Goal: Task Accomplishment & Management: Manage account settings

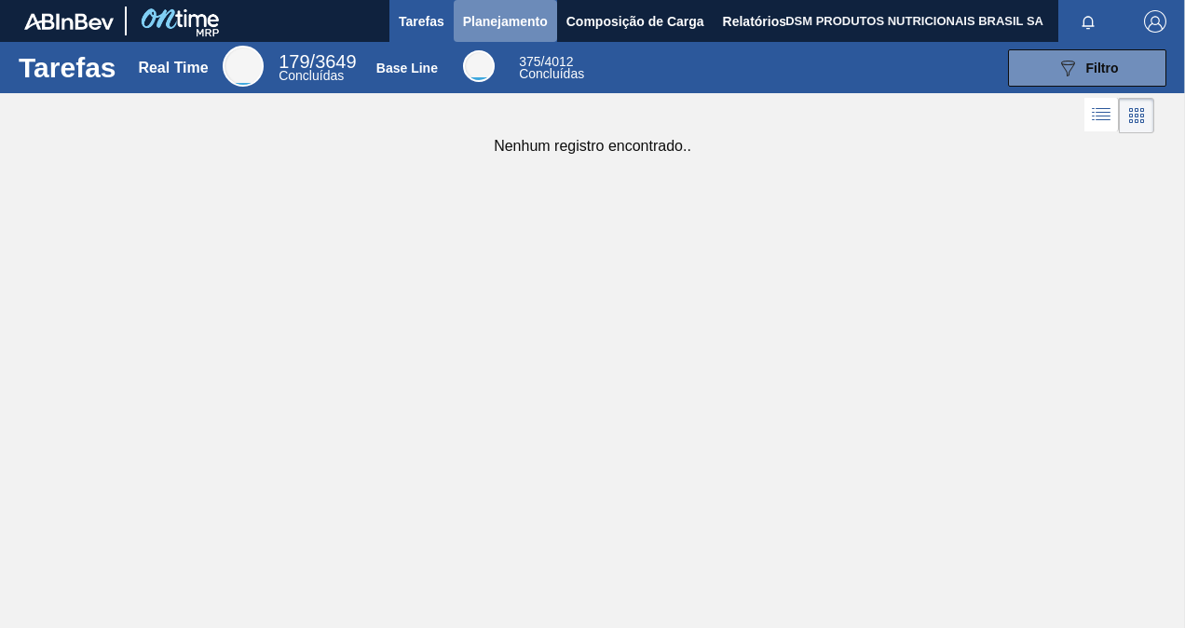
click at [516, 22] on span "Planejamento" at bounding box center [505, 21] width 85 height 22
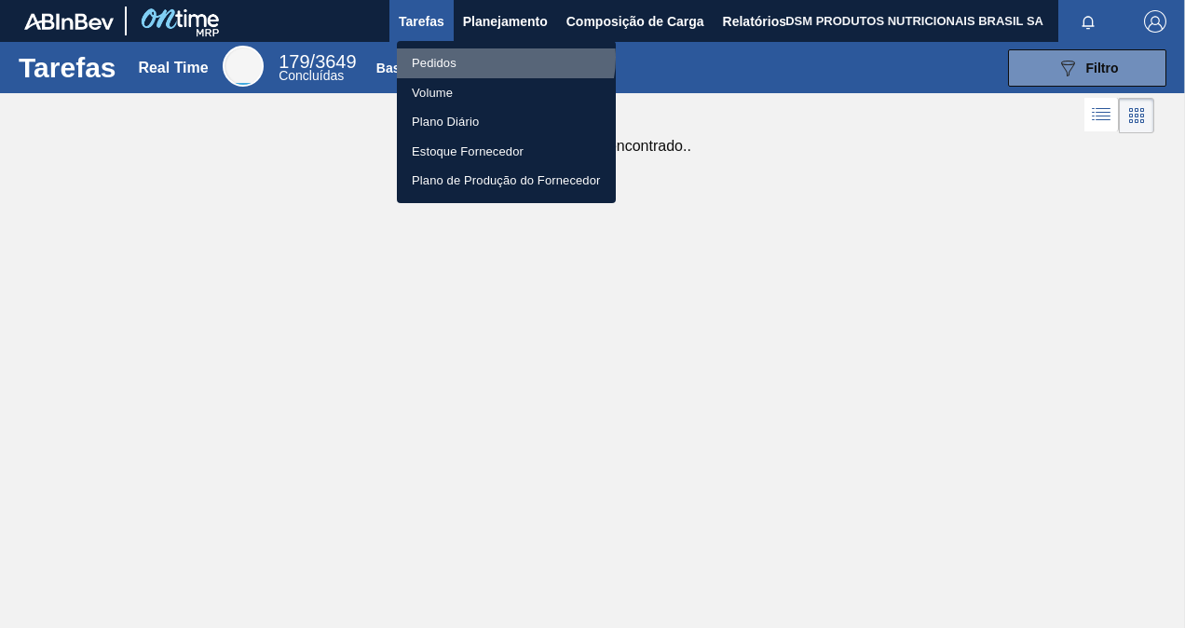
click at [501, 57] on li "Pedidos" at bounding box center [506, 63] width 219 height 30
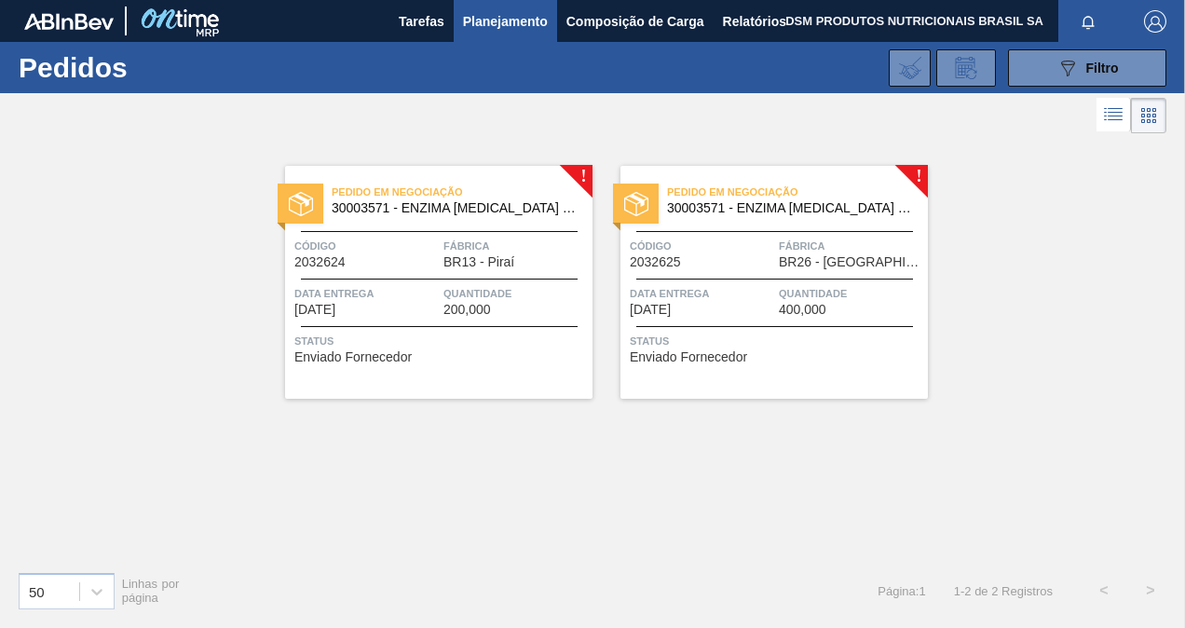
click at [434, 334] on span "Status" at bounding box center [440, 341] width 293 height 19
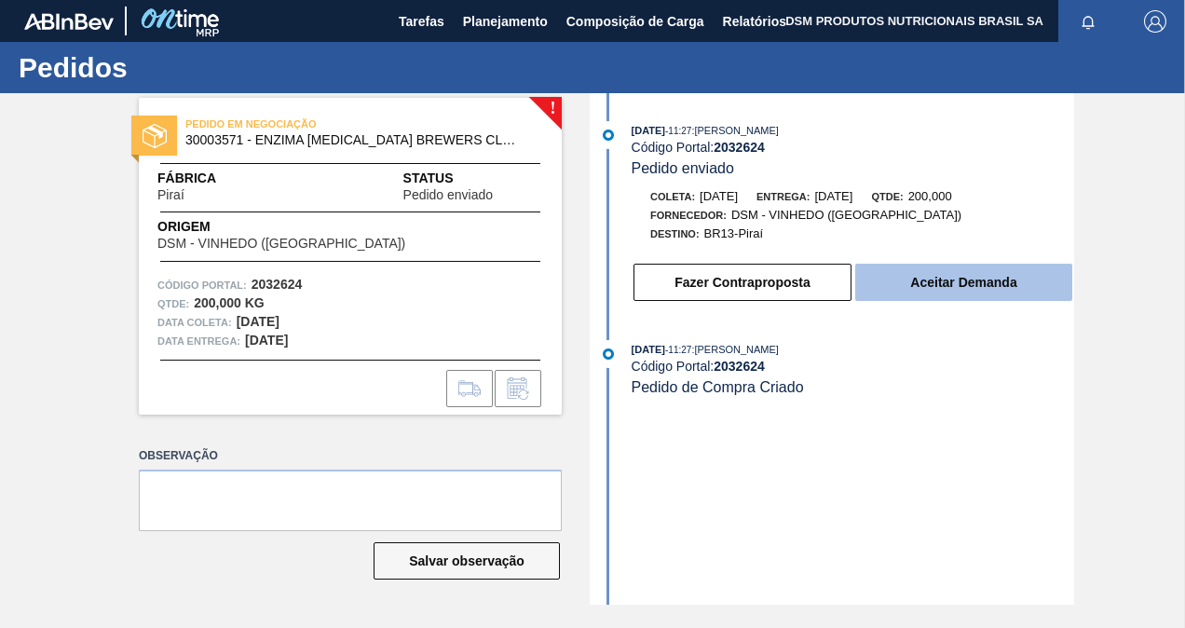
click at [993, 276] on button "Aceitar Demanda" at bounding box center [963, 282] width 217 height 37
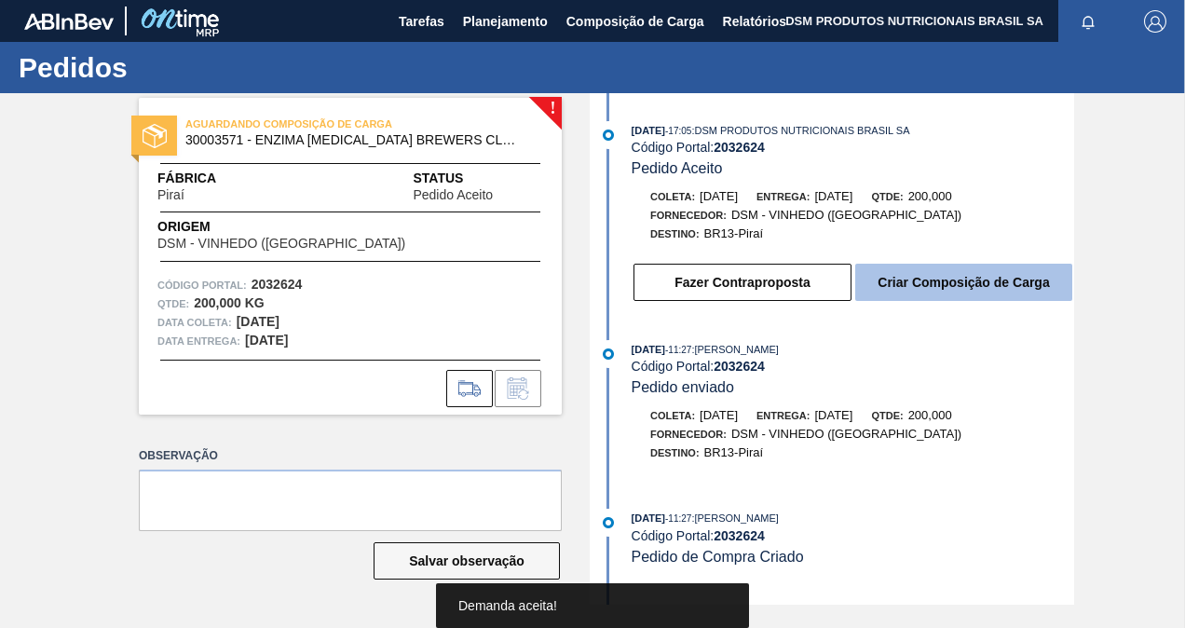
click at [950, 289] on button "Criar Composição de Carga" at bounding box center [963, 282] width 217 height 37
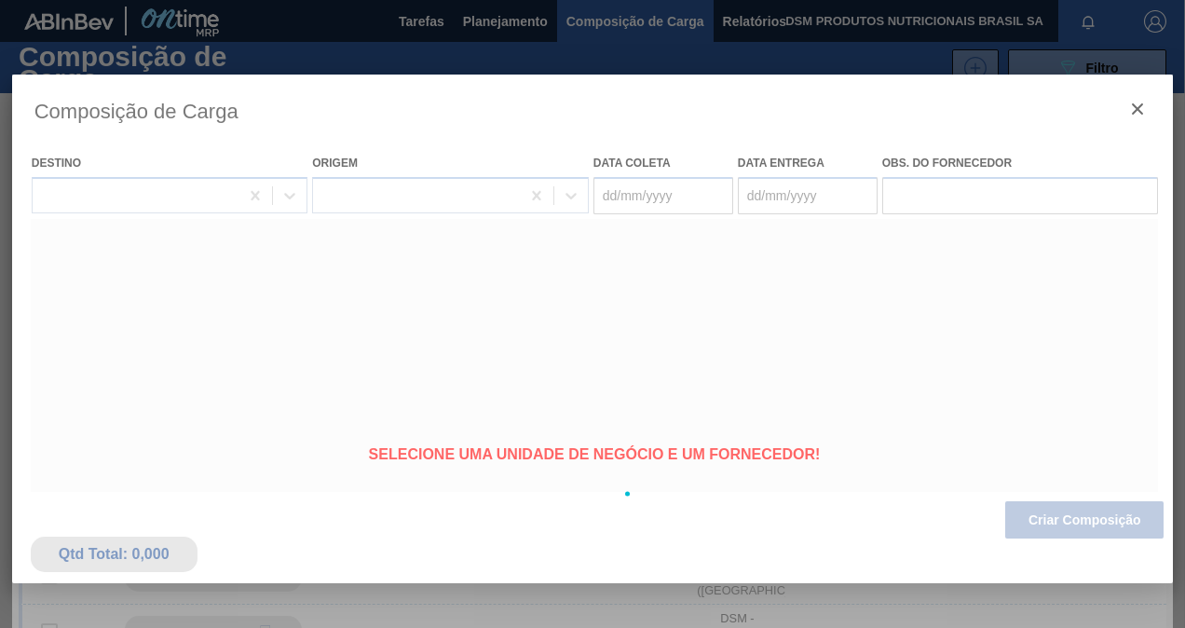
type coleta "[DATE]"
type entrega "[DATE]"
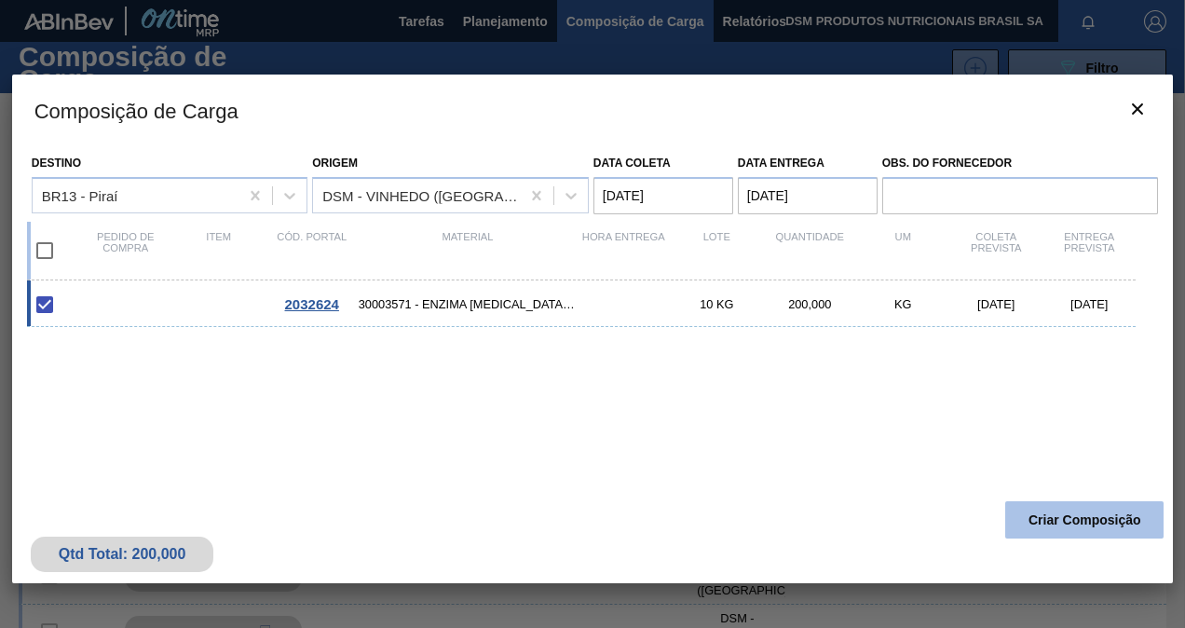
click at [1077, 523] on button "Criar Composição" at bounding box center [1084, 519] width 158 height 37
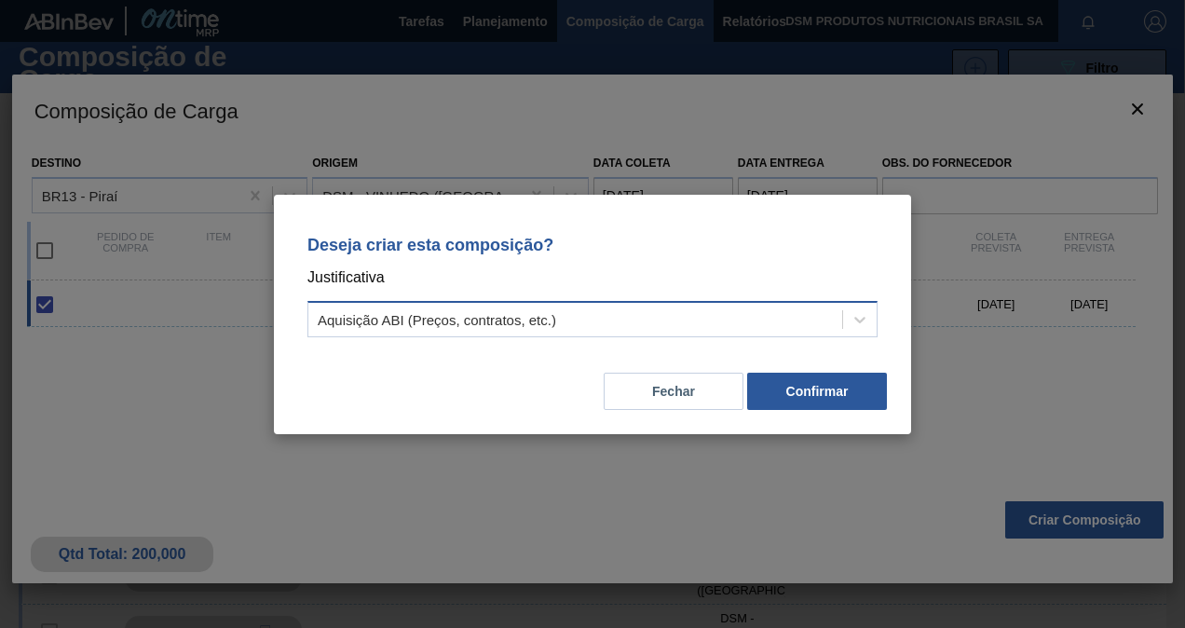
click at [573, 321] on div "Aquisição ABI (Preços, contratos, etc.)" at bounding box center [575, 319] width 534 height 27
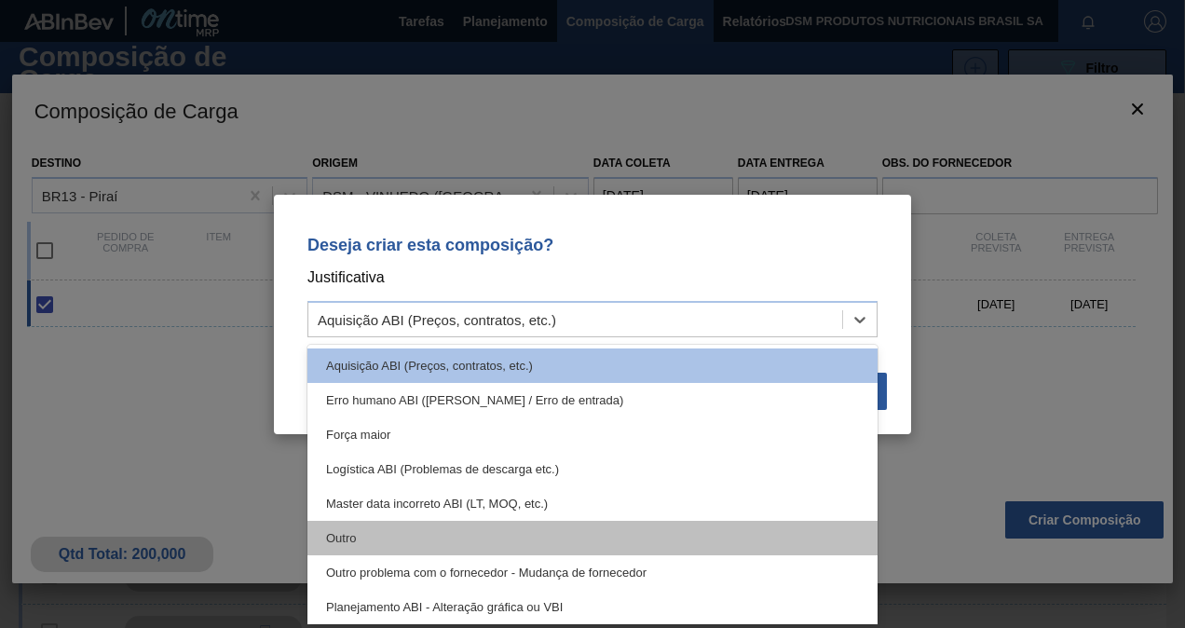
click at [469, 538] on div "Outro" at bounding box center [592, 538] width 570 height 34
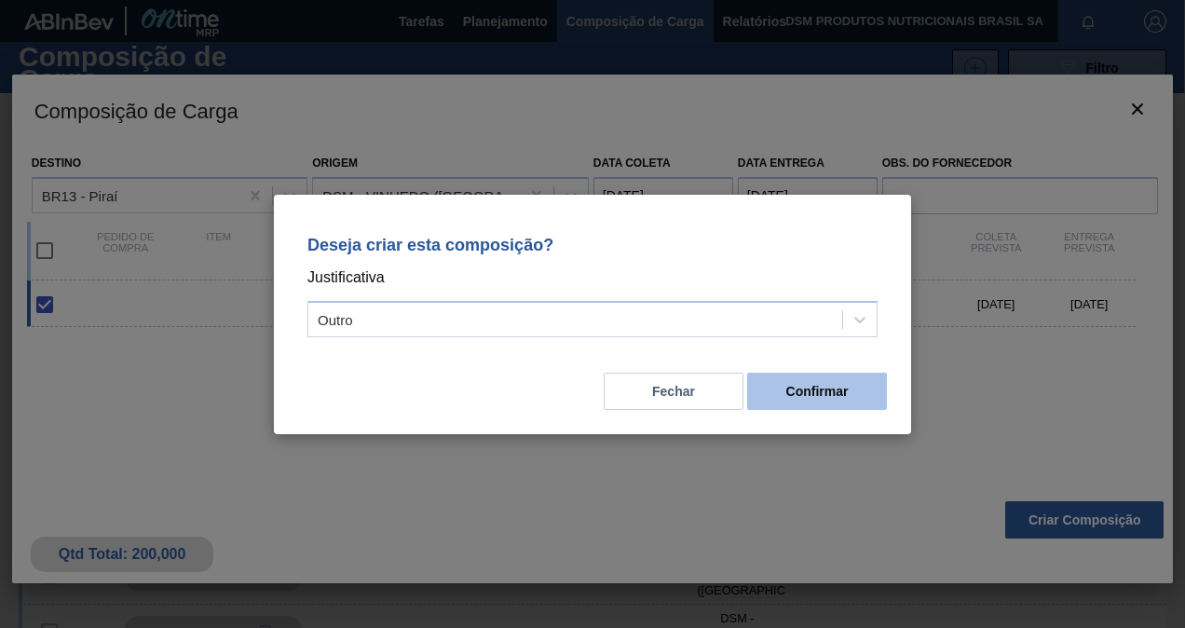
click at [801, 381] on button "Confirmar" at bounding box center [817, 391] width 140 height 37
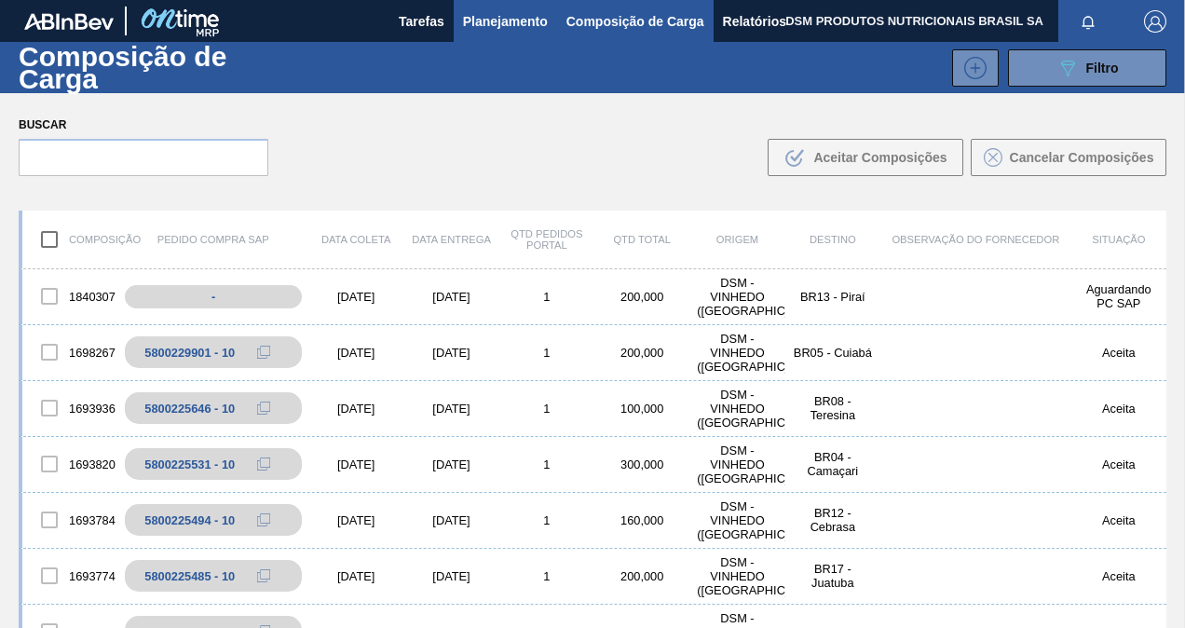
click at [496, 21] on span "Planejamento" at bounding box center [505, 21] width 85 height 22
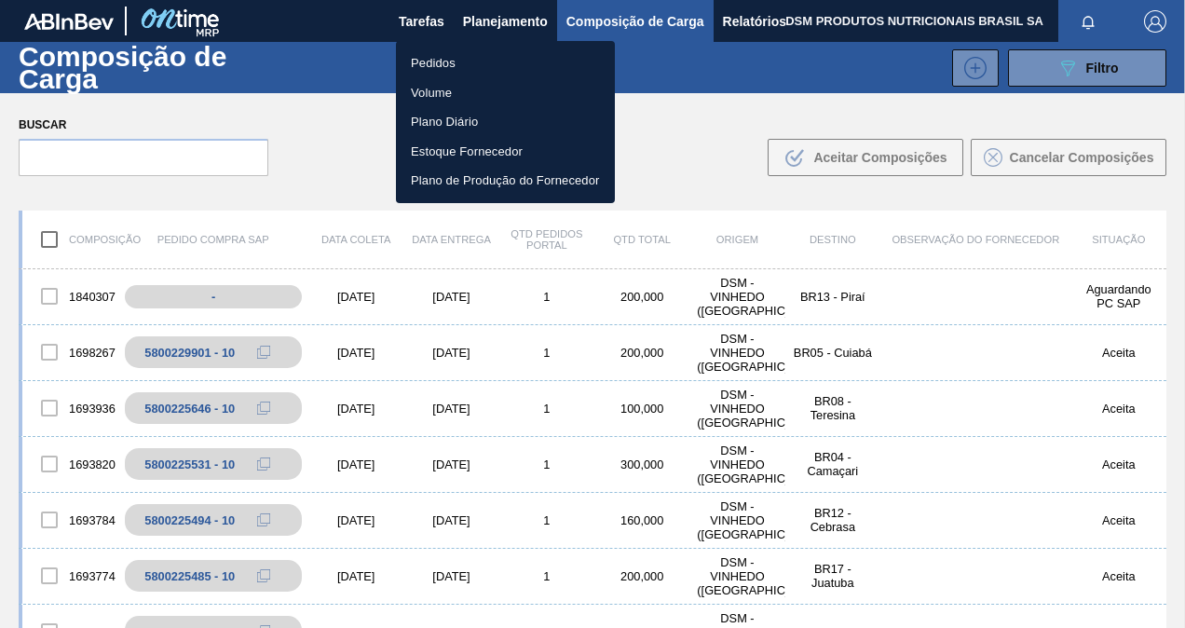
click at [479, 59] on li "Pedidos" at bounding box center [505, 63] width 219 height 30
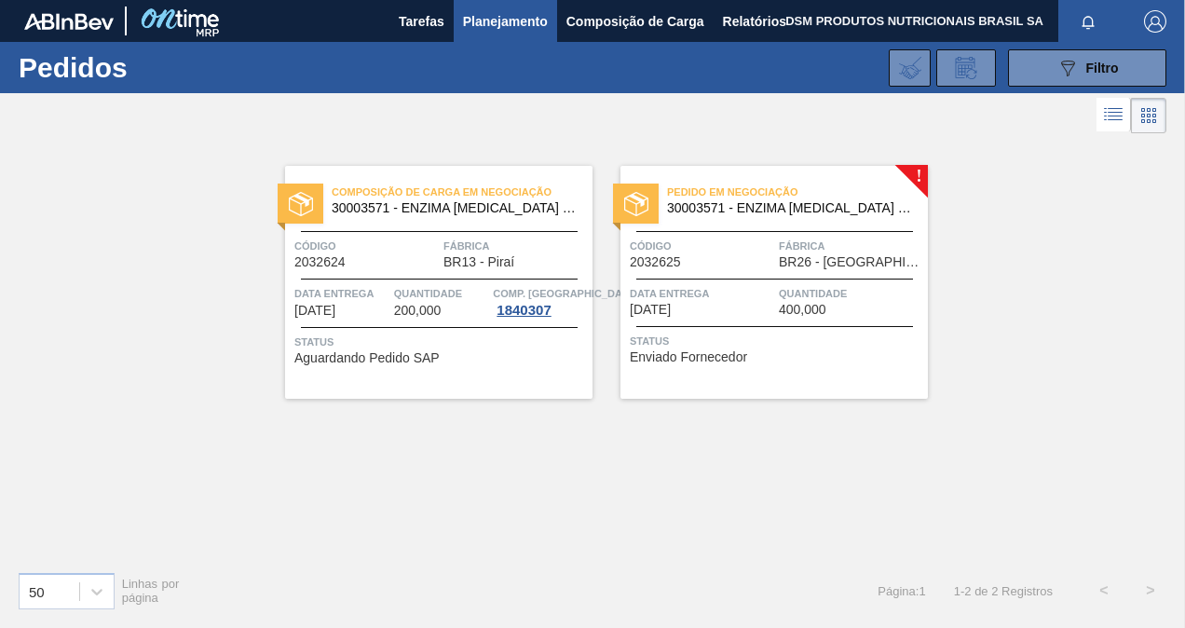
click at [438, 349] on span "Status" at bounding box center [440, 342] width 293 height 19
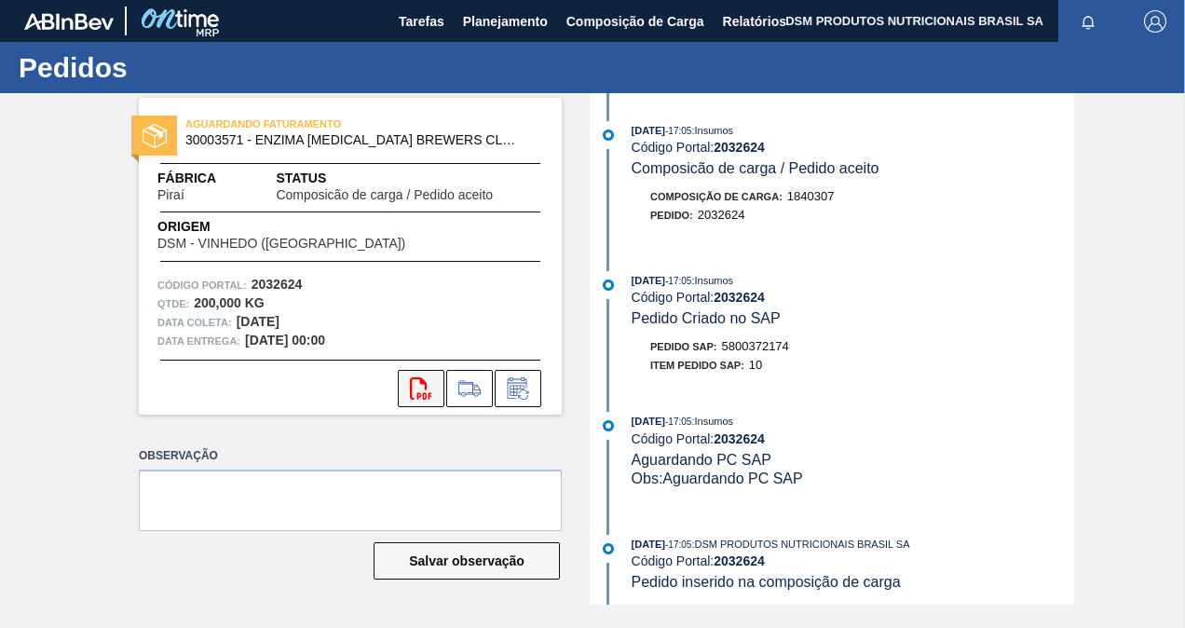
click at [410, 388] on icon at bounding box center [420, 388] width 21 height 22
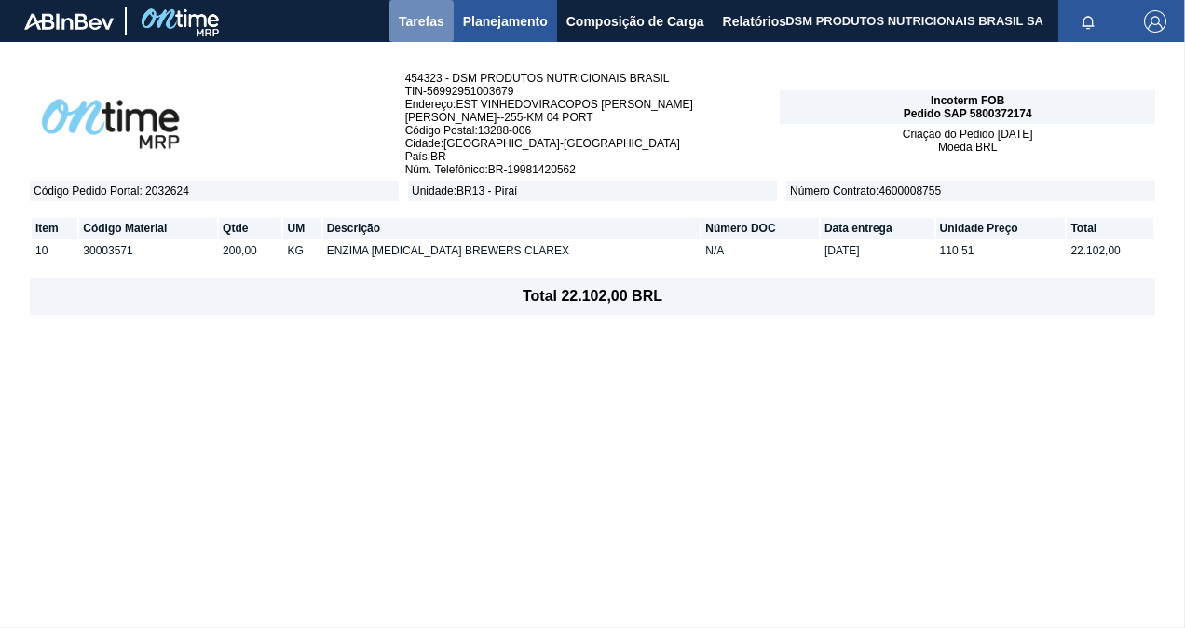
click at [440, 18] on span "Tarefas" at bounding box center [422, 21] width 46 height 22
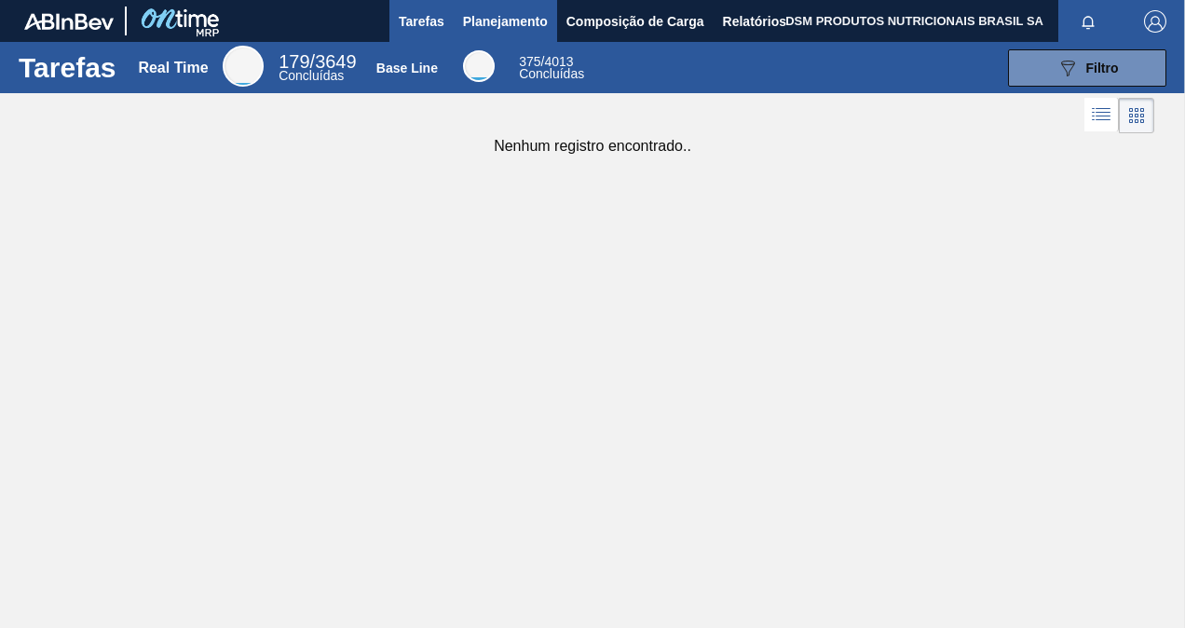
click at [526, 20] on span "Planejamento" at bounding box center [505, 21] width 85 height 22
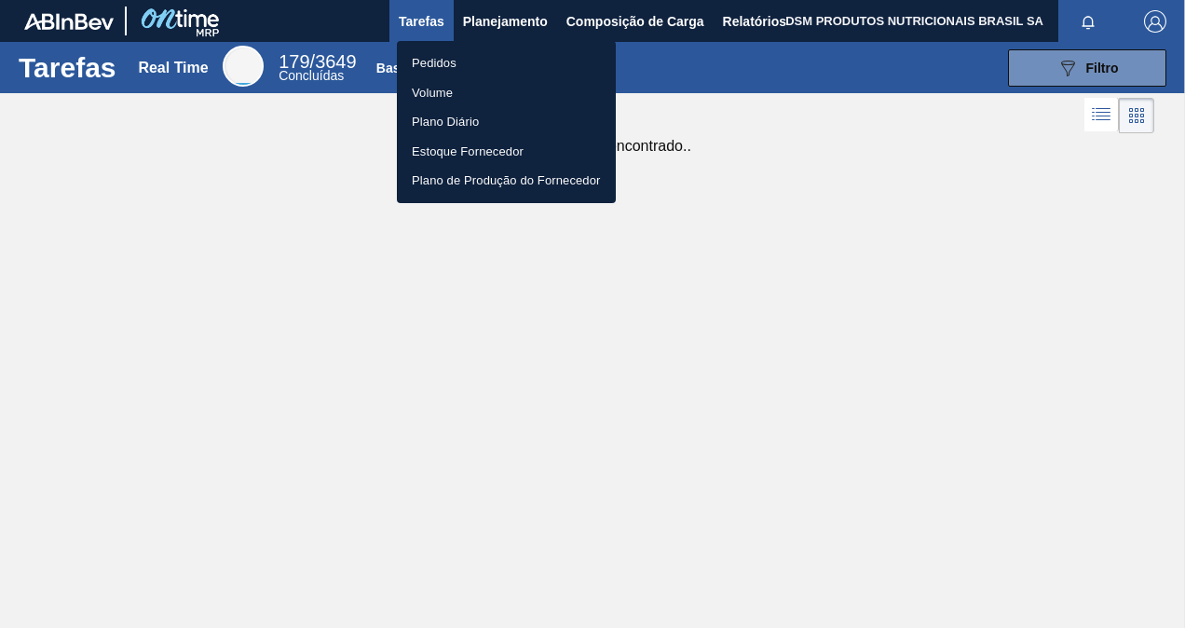
click at [510, 58] on li "Pedidos" at bounding box center [506, 63] width 219 height 30
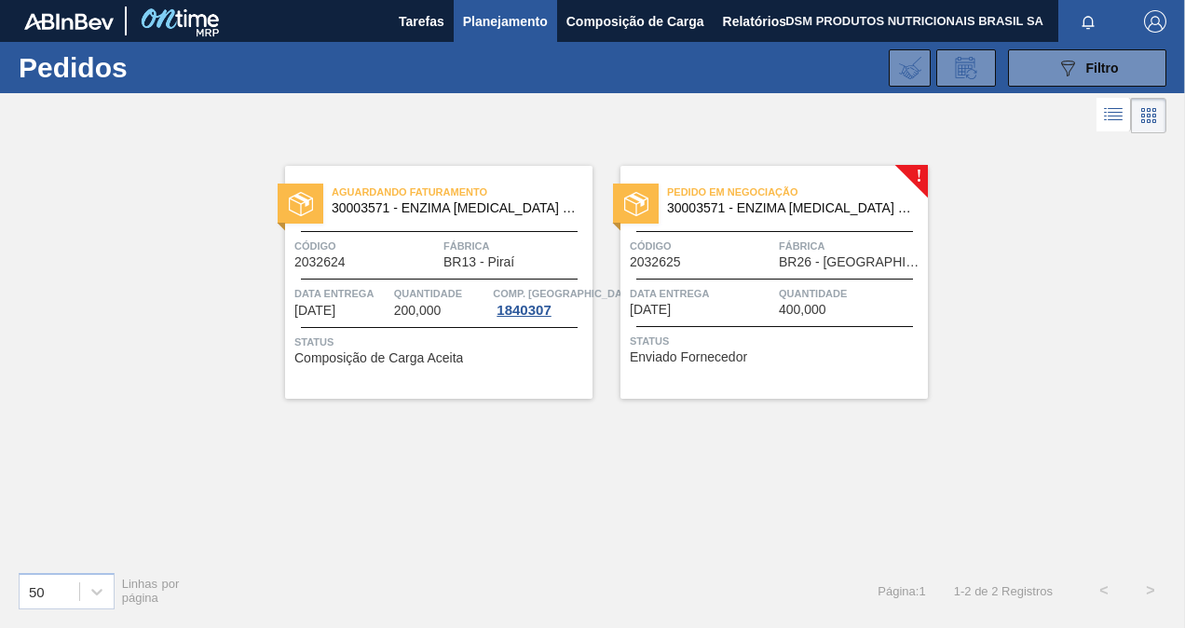
click at [742, 293] on span "Data entrega" at bounding box center [702, 293] width 144 height 19
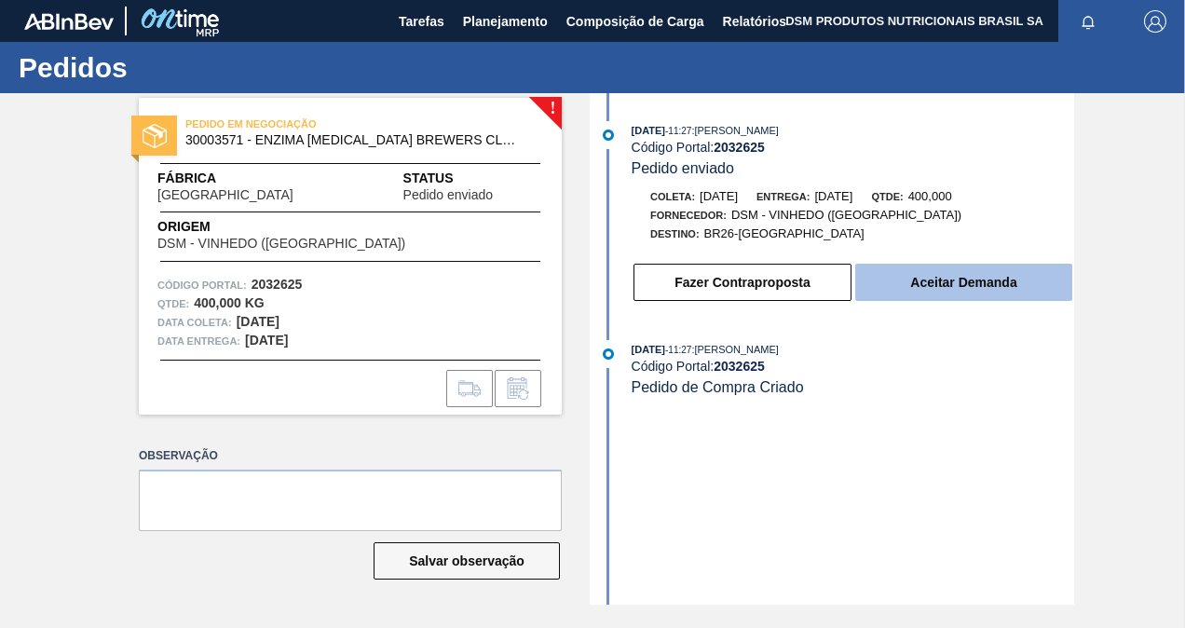
click at [972, 288] on button "Aceitar Demanda" at bounding box center [963, 282] width 217 height 37
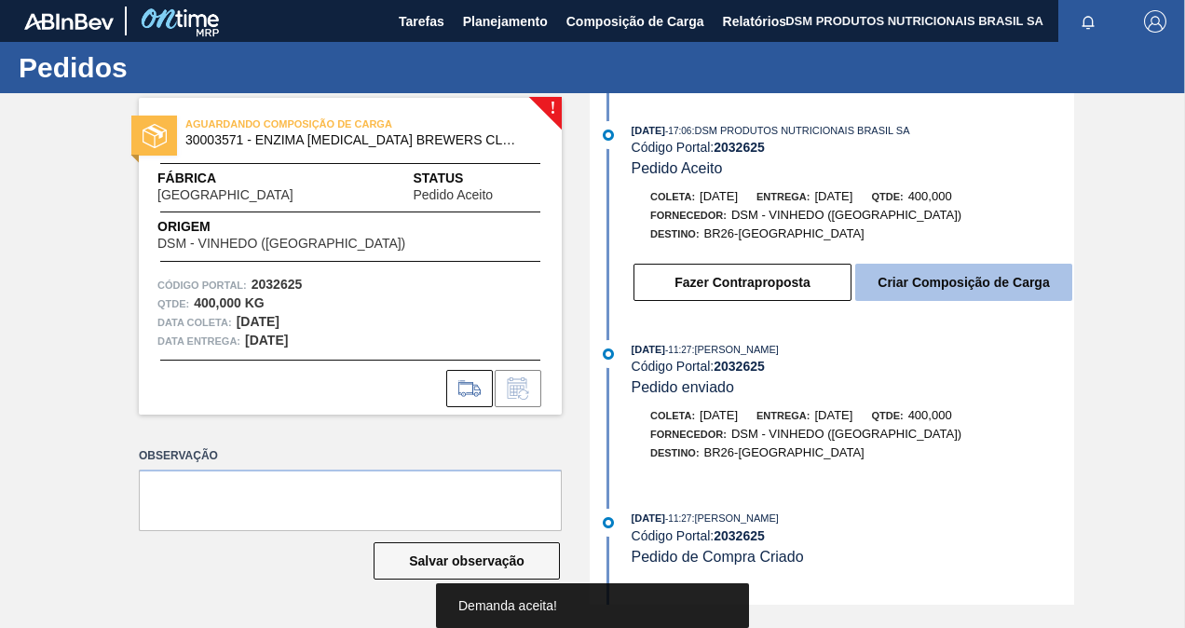
click at [940, 288] on button "Criar Composição de Carga" at bounding box center [963, 282] width 217 height 37
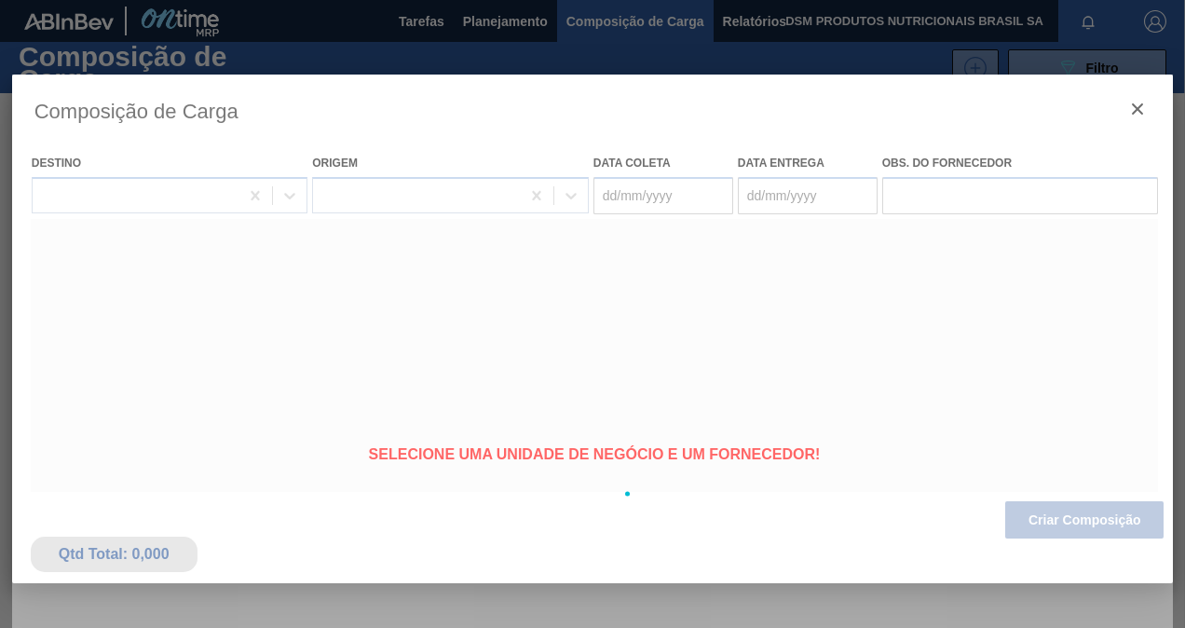
type coleta "[DATE]"
type entrega "[DATE]"
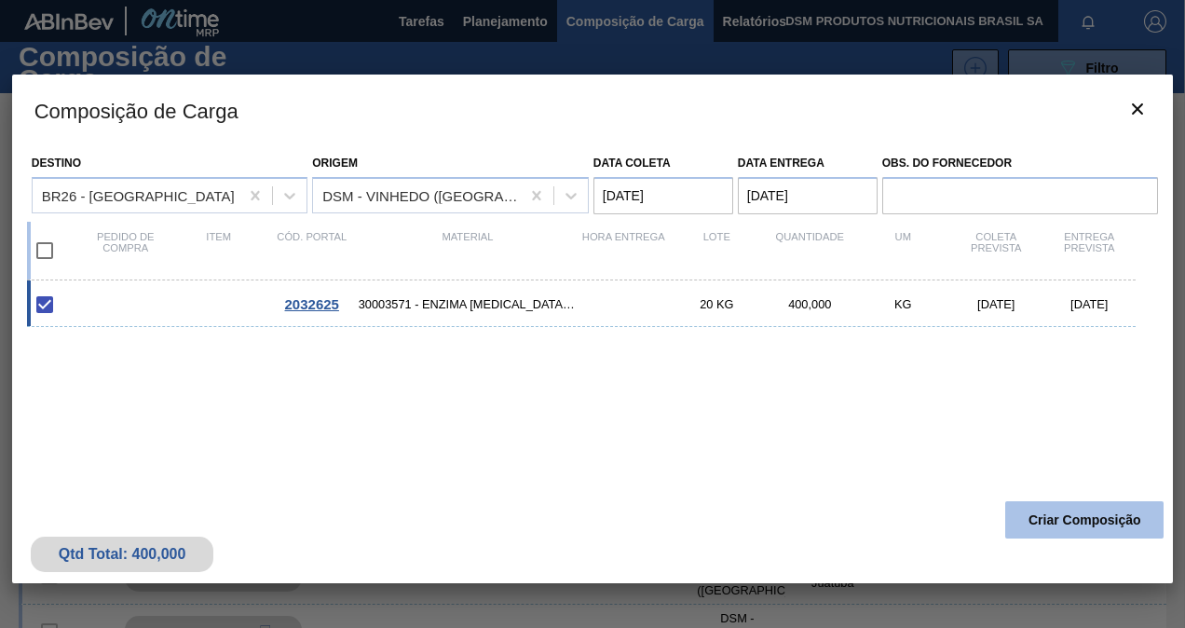
click at [1083, 518] on button "Criar Composição" at bounding box center [1084, 519] width 158 height 37
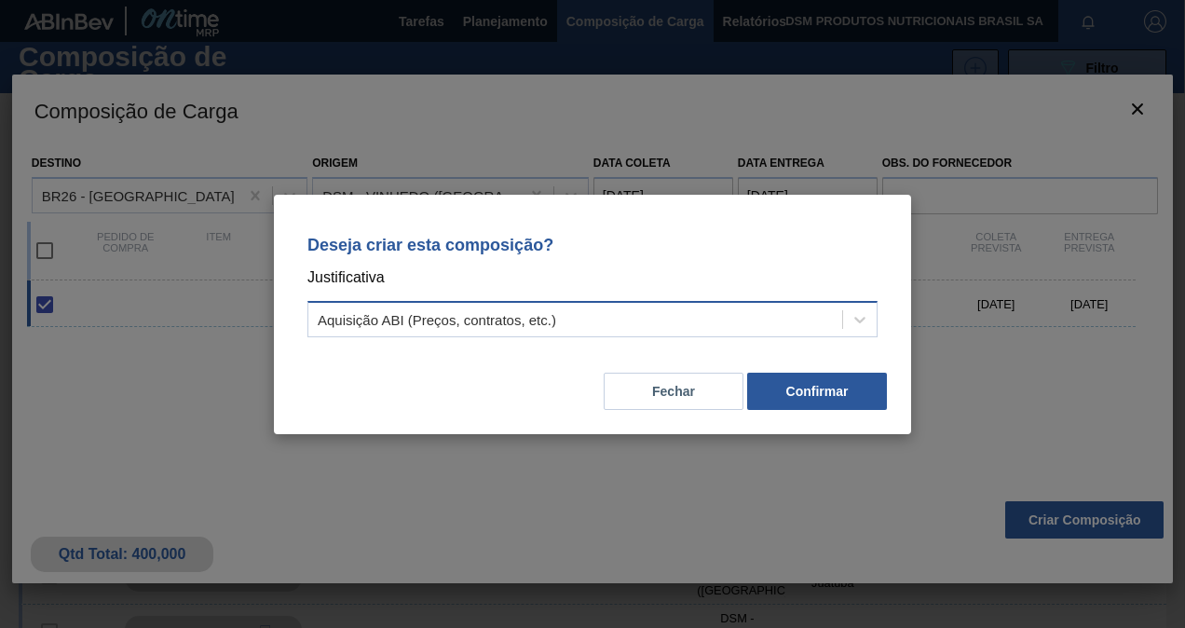
click at [368, 317] on div "Aquisição ABI (Preços, contratos, etc.)" at bounding box center [437, 319] width 238 height 16
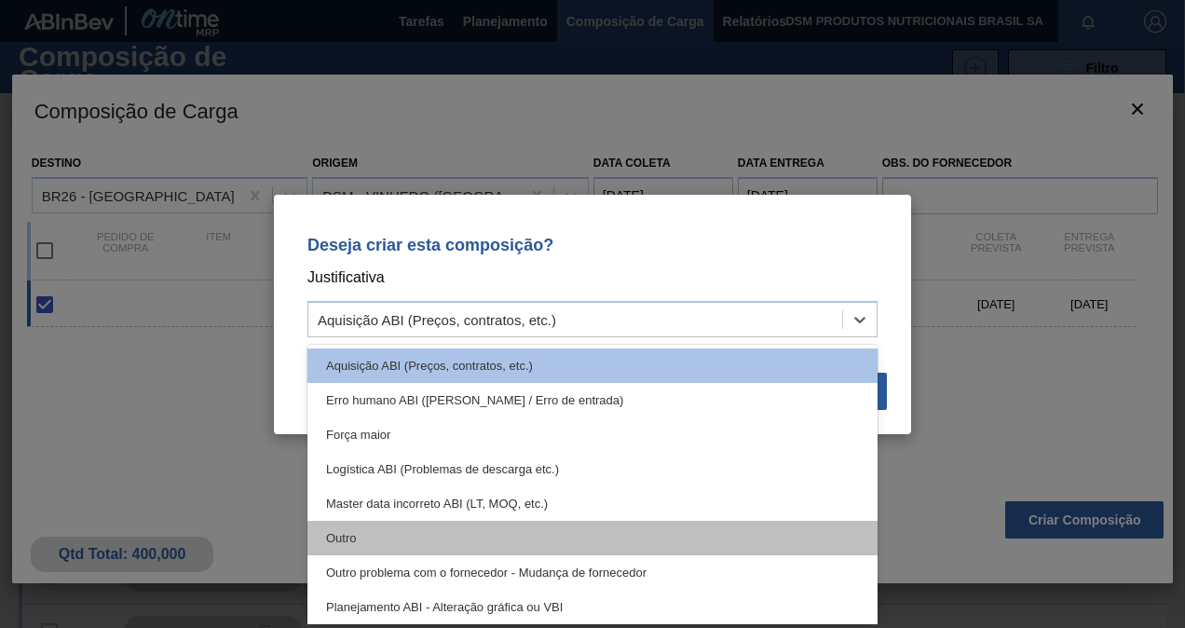
click at [389, 546] on div "Outro" at bounding box center [592, 538] width 570 height 34
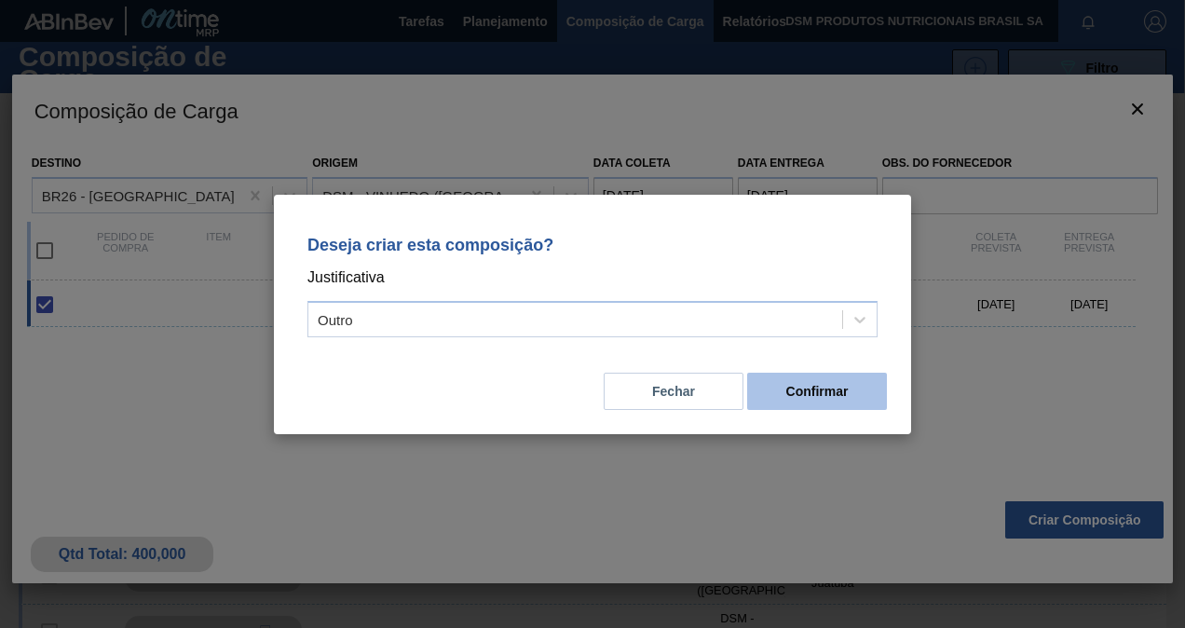
click at [819, 403] on button "Confirmar" at bounding box center [817, 391] width 140 height 37
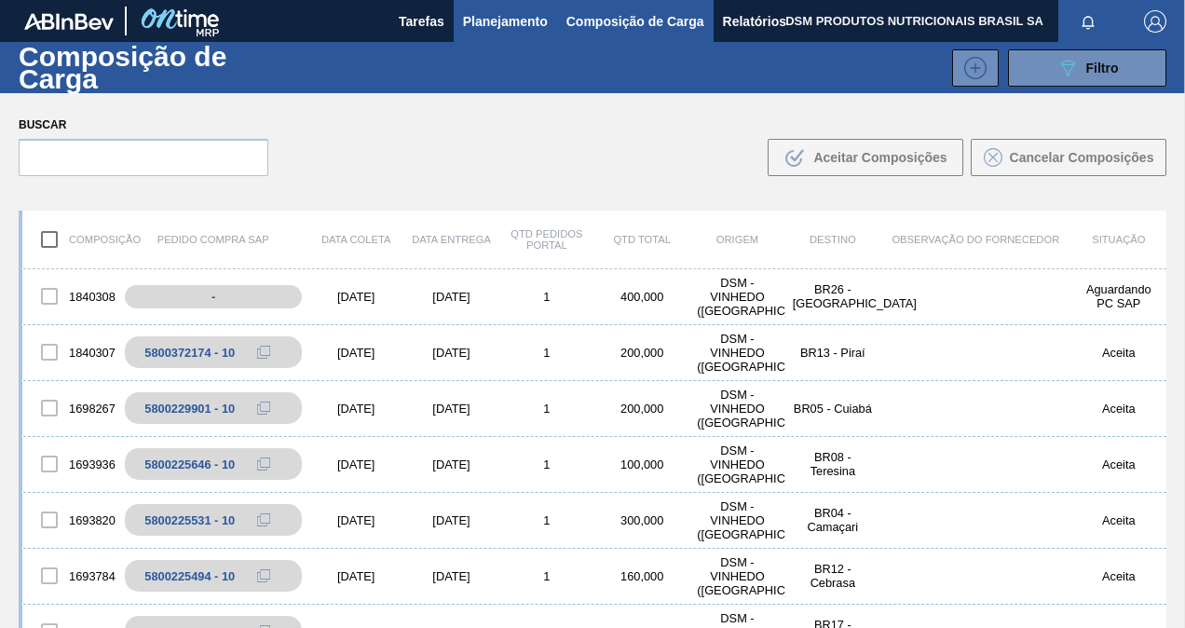
click at [499, 16] on span "Planejamento" at bounding box center [505, 21] width 85 height 22
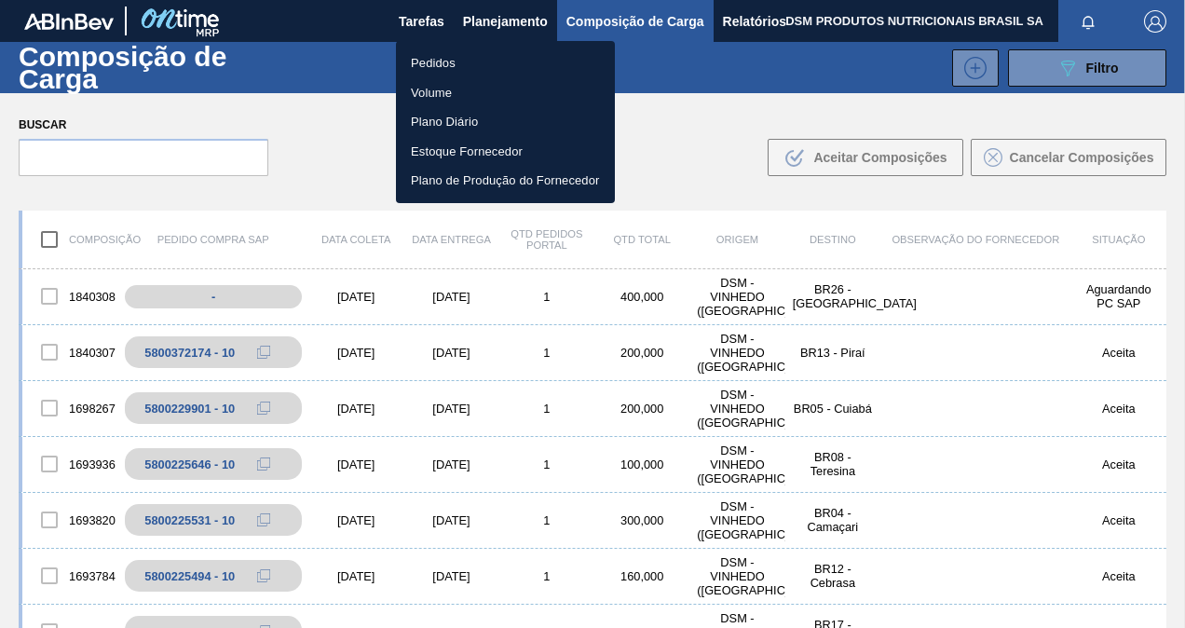
click at [486, 61] on li "Pedidos" at bounding box center [505, 63] width 219 height 30
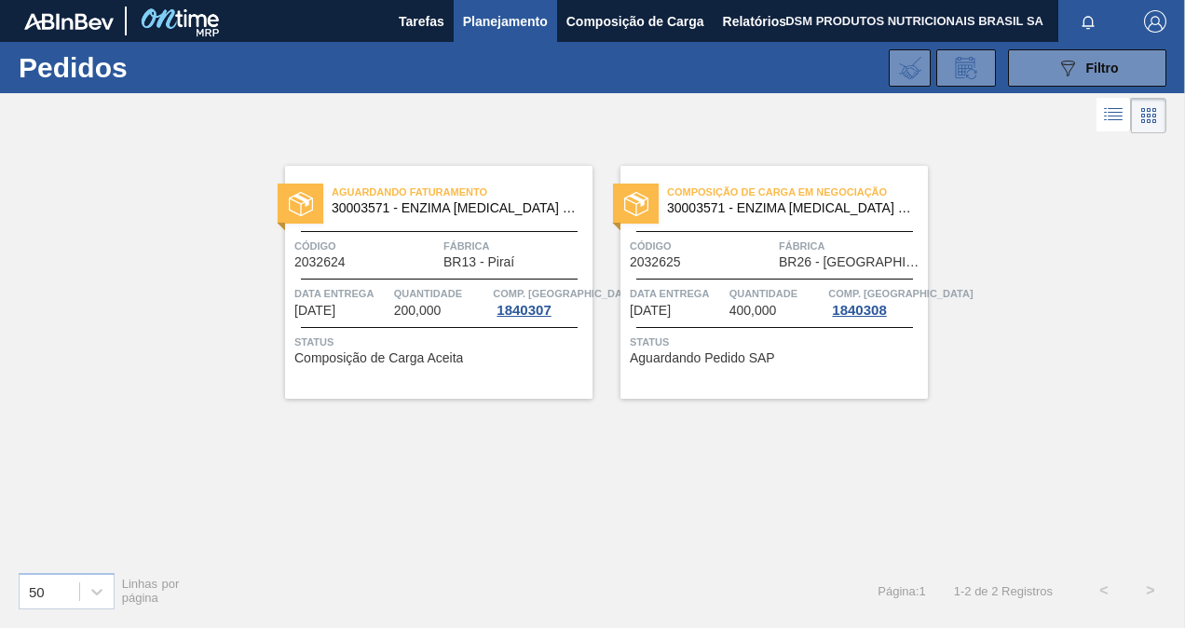
click at [775, 349] on span "Status" at bounding box center [776, 342] width 293 height 19
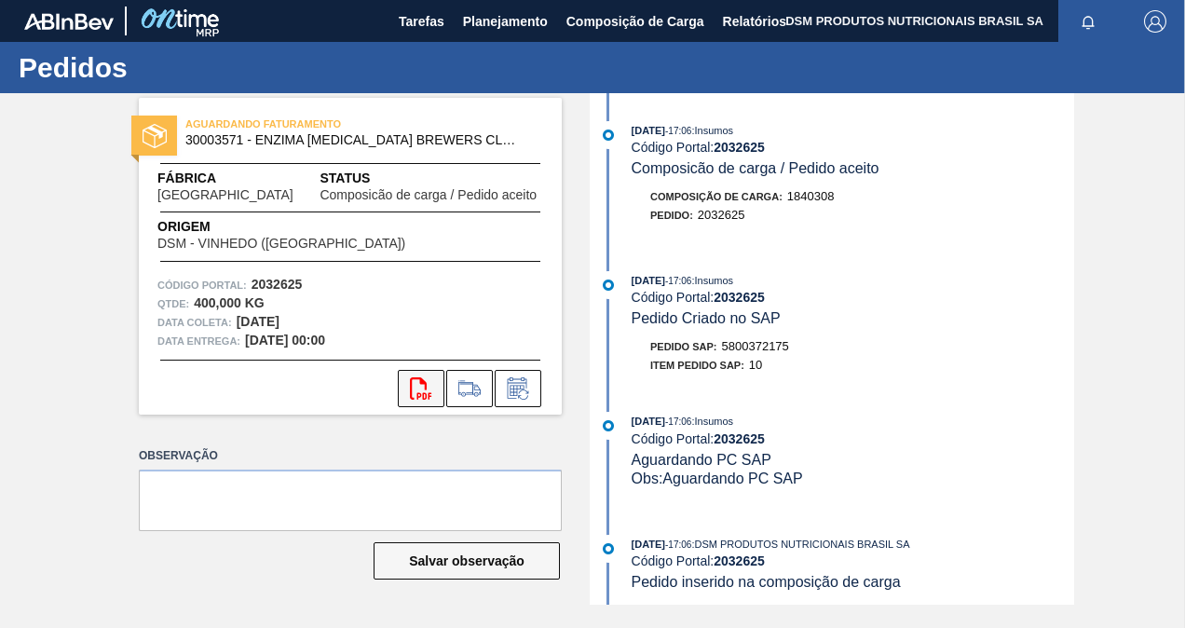
click at [414, 391] on icon "svg{fill:#ff0000}" at bounding box center [421, 388] width 22 height 22
